Goal: Transaction & Acquisition: Subscribe to service/newsletter

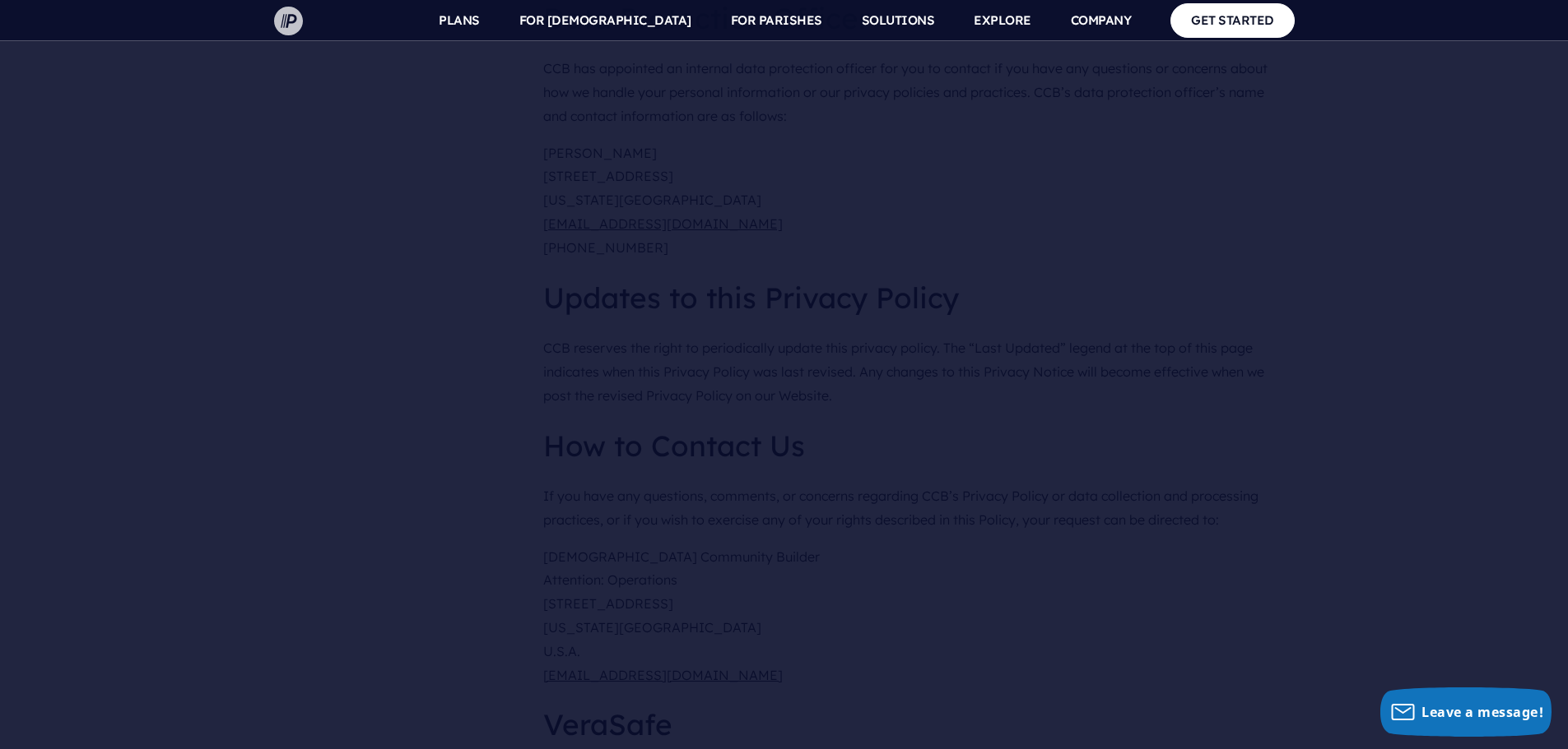
scroll to position [8231, 0]
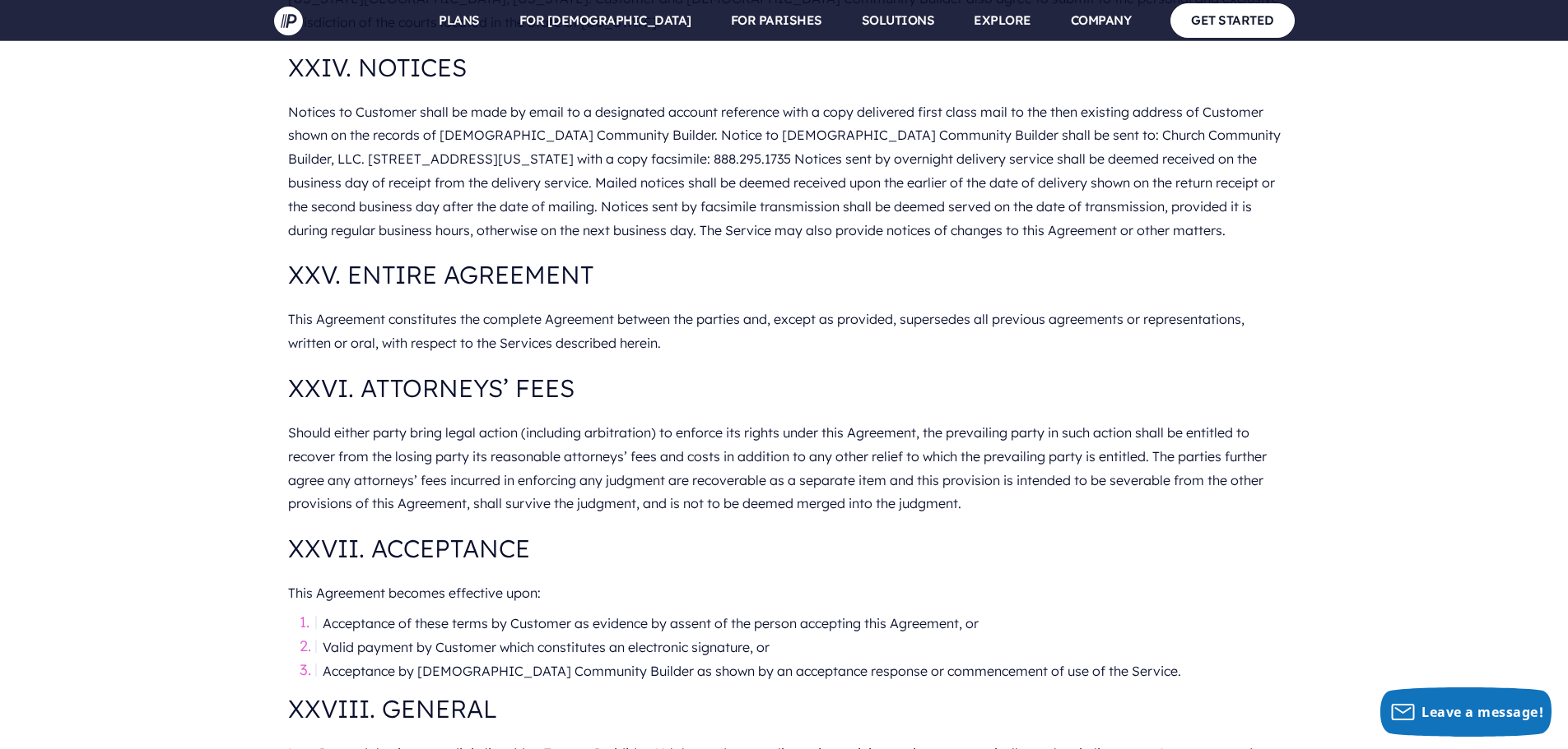
scroll to position [8477, 0]
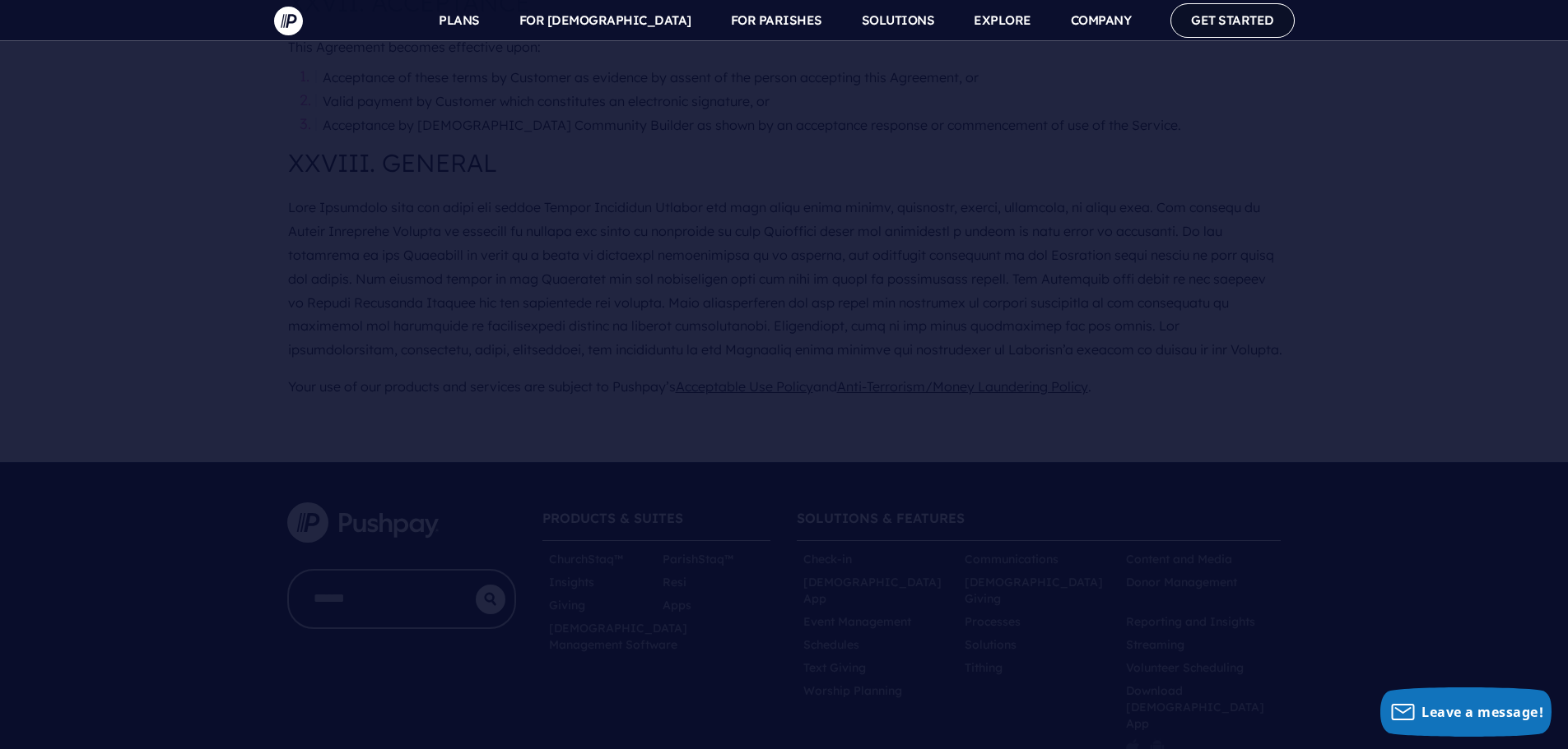
click at [1246, 27] on link "GET STARTED" at bounding box center [1233, 20] width 124 height 34
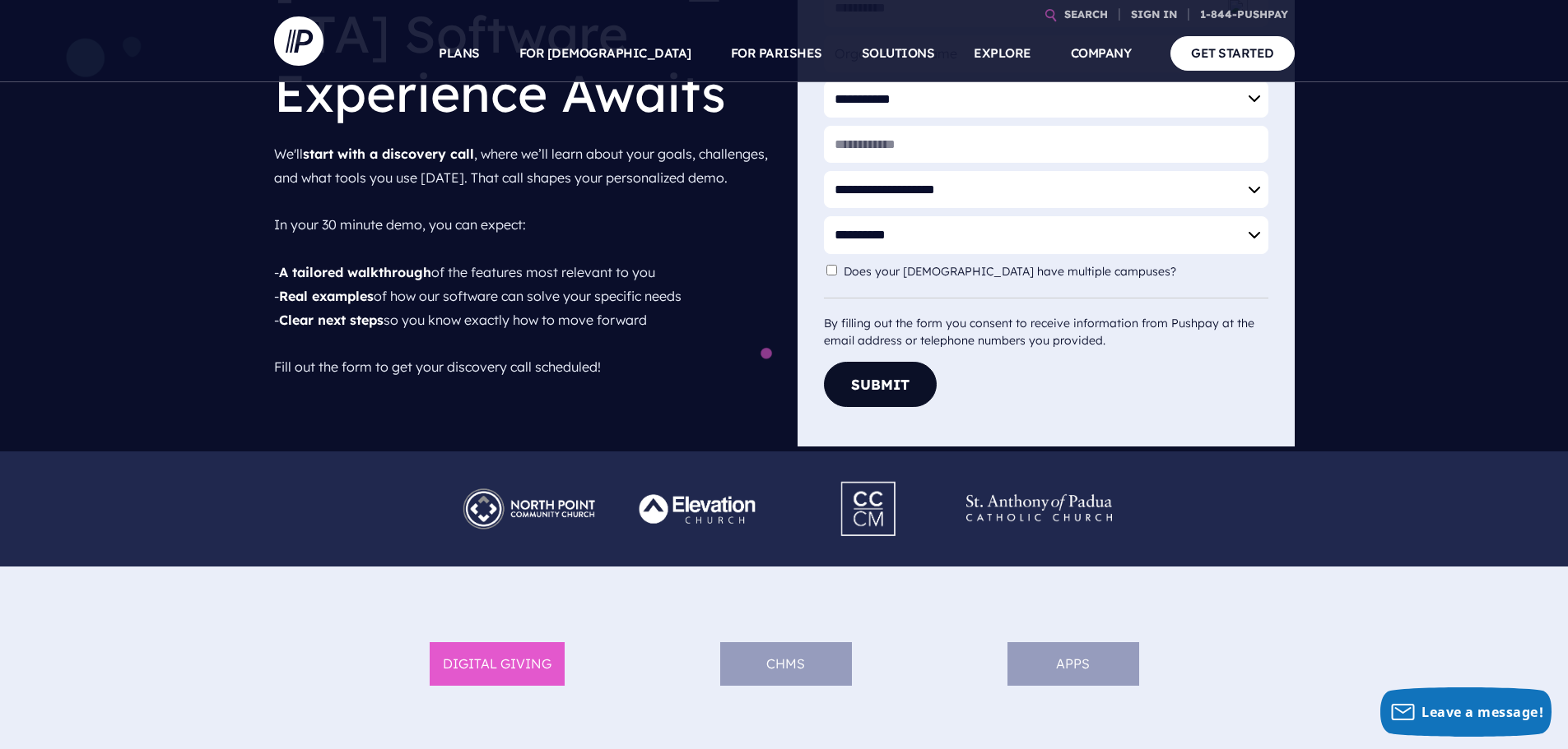
scroll to position [82, 0]
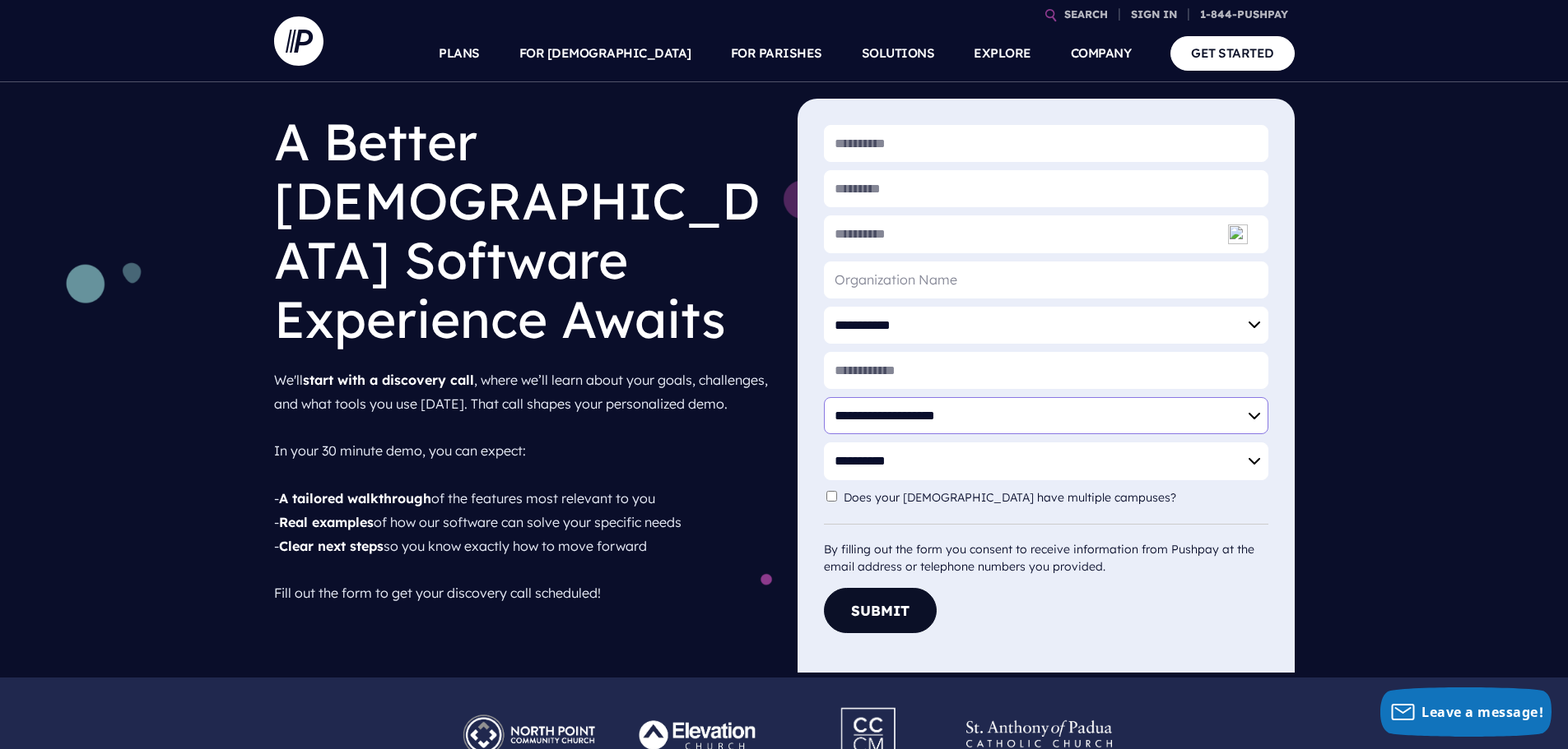
click at [1129, 404] on select "**********" at bounding box center [1046, 416] width 445 height 37
click at [532, 274] on h1 "A Better Church Software Experience Awaits" at bounding box center [522, 230] width 497 height 263
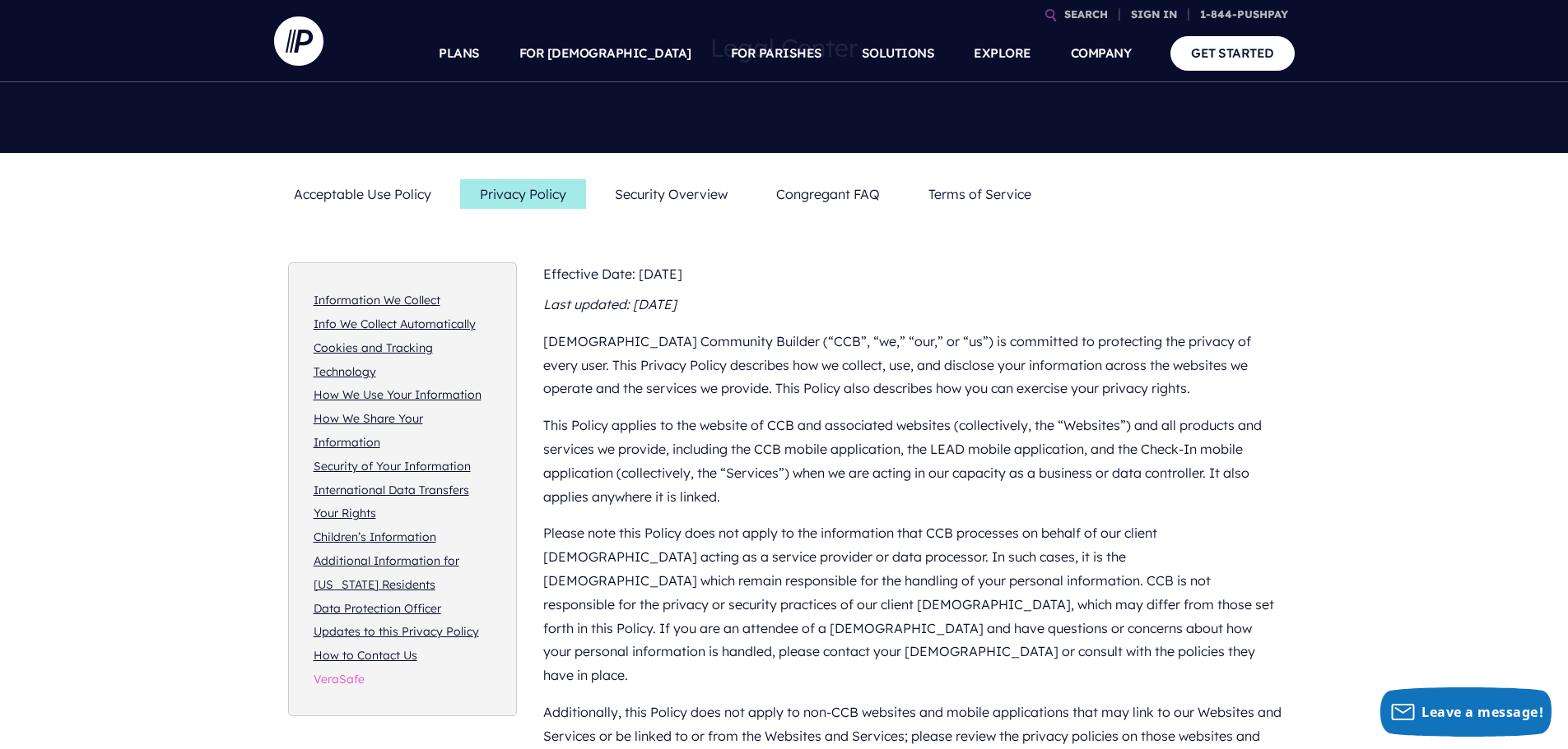
click at [357, 672] on link "VeraSafe" at bounding box center [339, 679] width 51 height 15
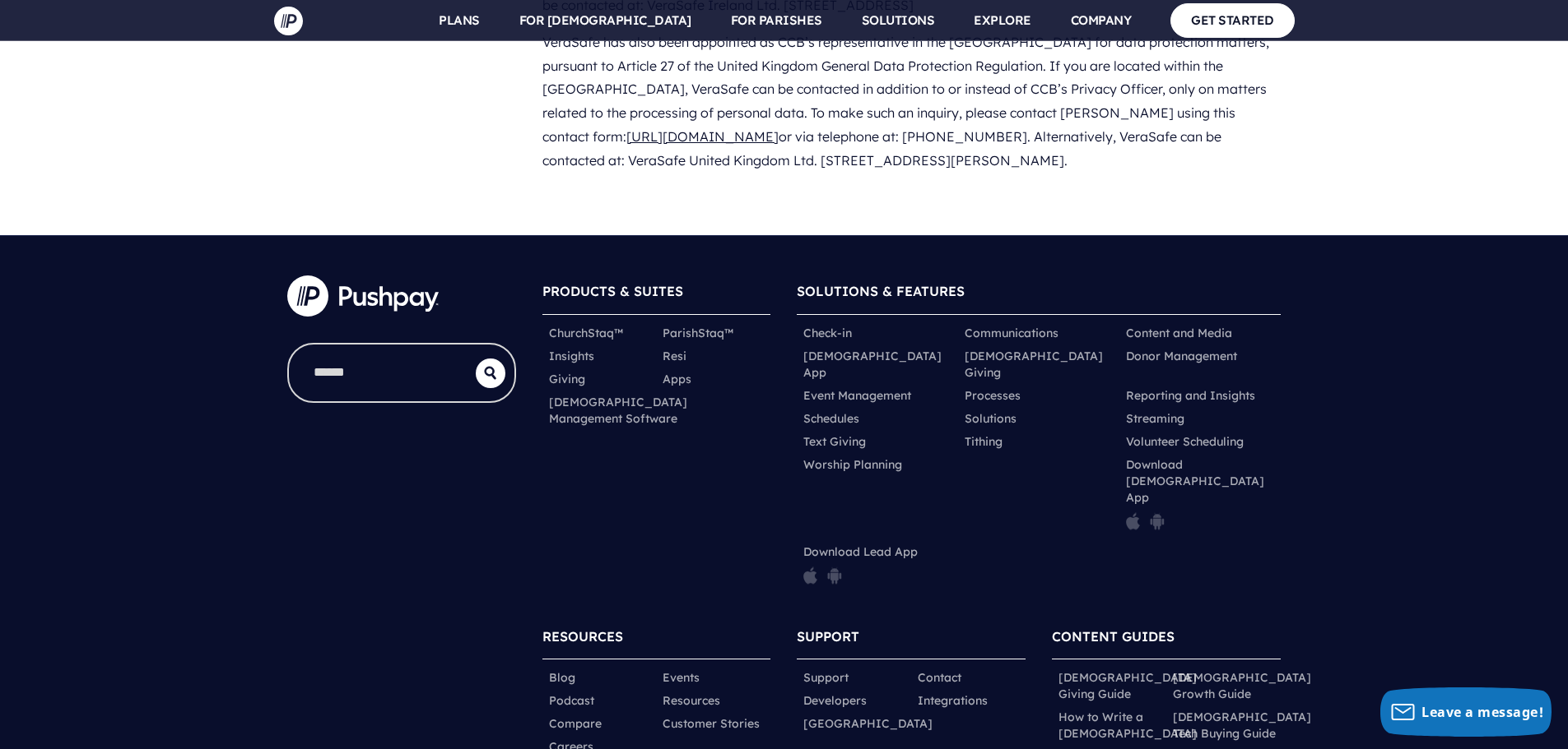
scroll to position [9711, 0]
